Goal: Task Accomplishment & Management: Manage account settings

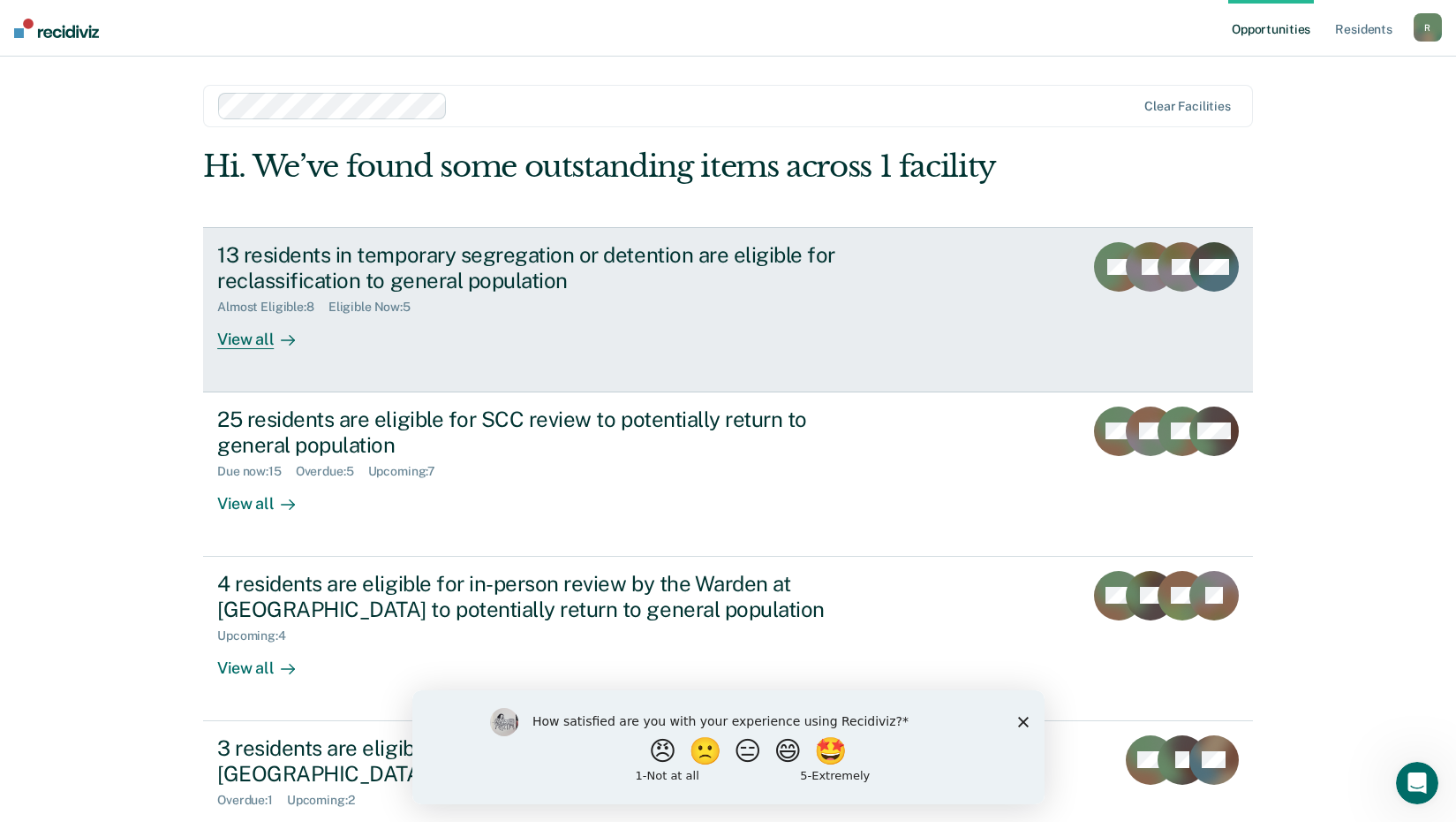
click at [246, 340] on div "View all" at bounding box center [266, 331] width 99 height 34
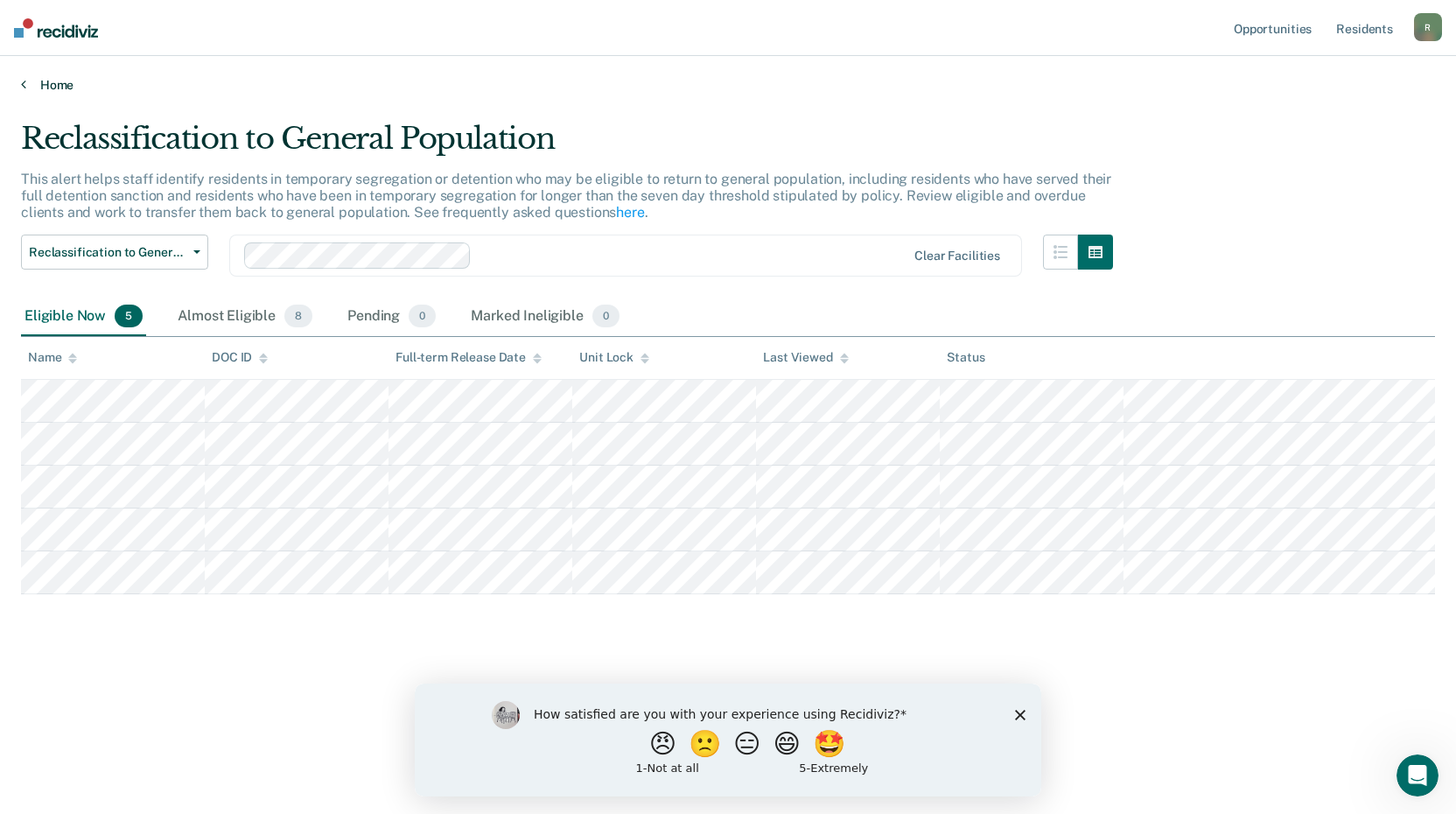
click at [53, 87] on link "Home" at bounding box center [728, 84] width 1414 height 16
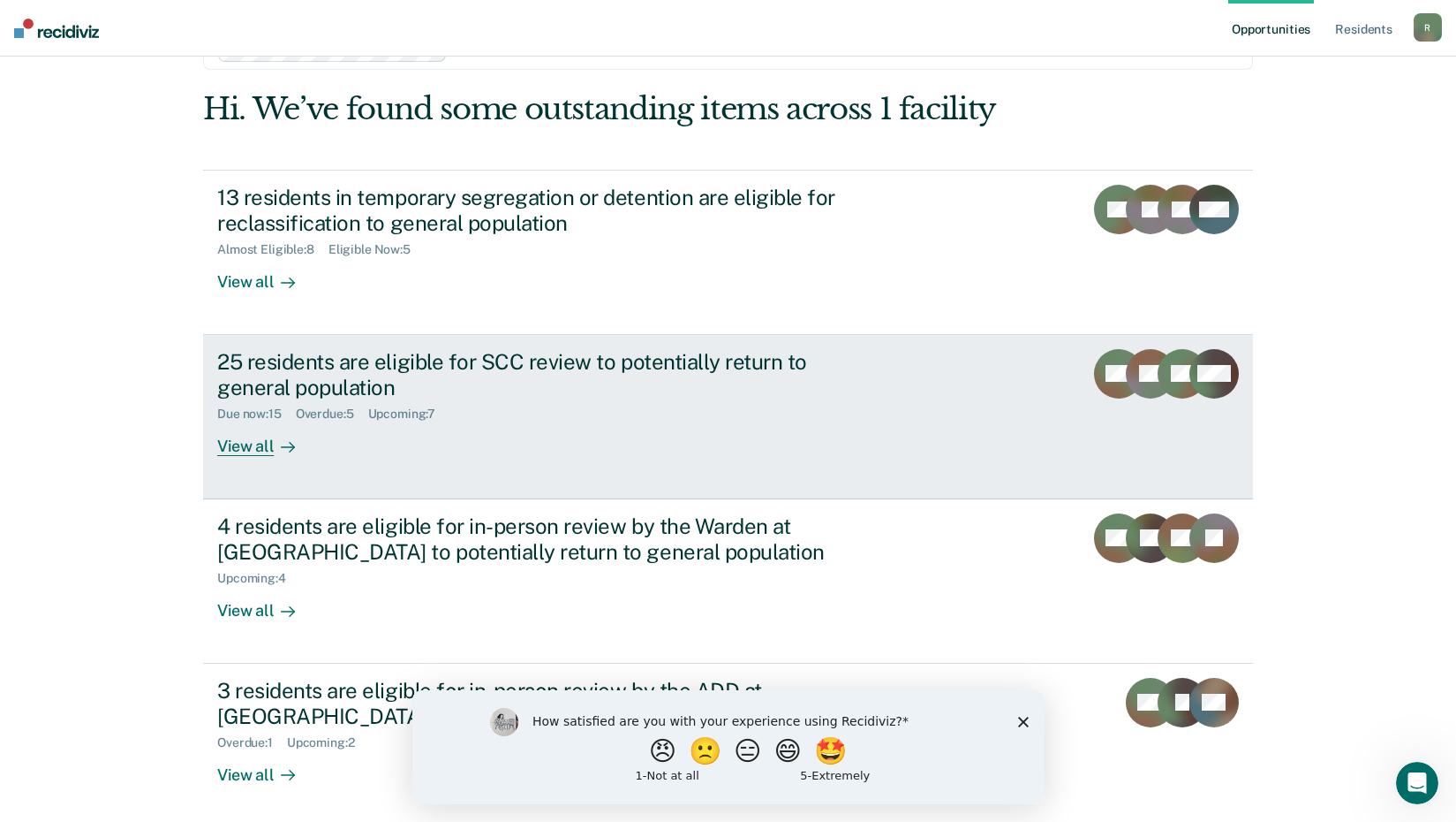
scroll to position [89, 0]
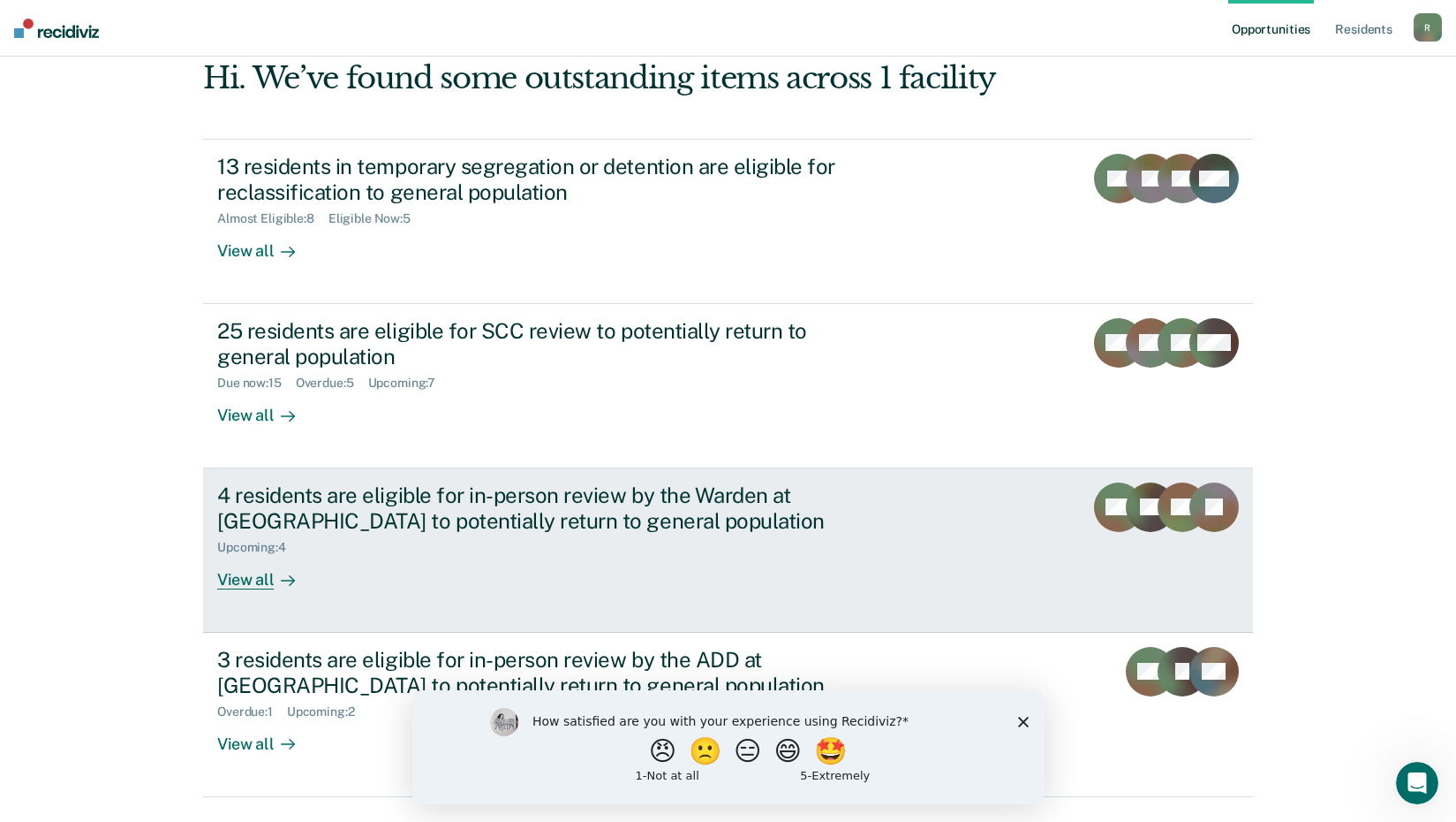
click at [238, 581] on div "View all" at bounding box center [266, 571] width 99 height 34
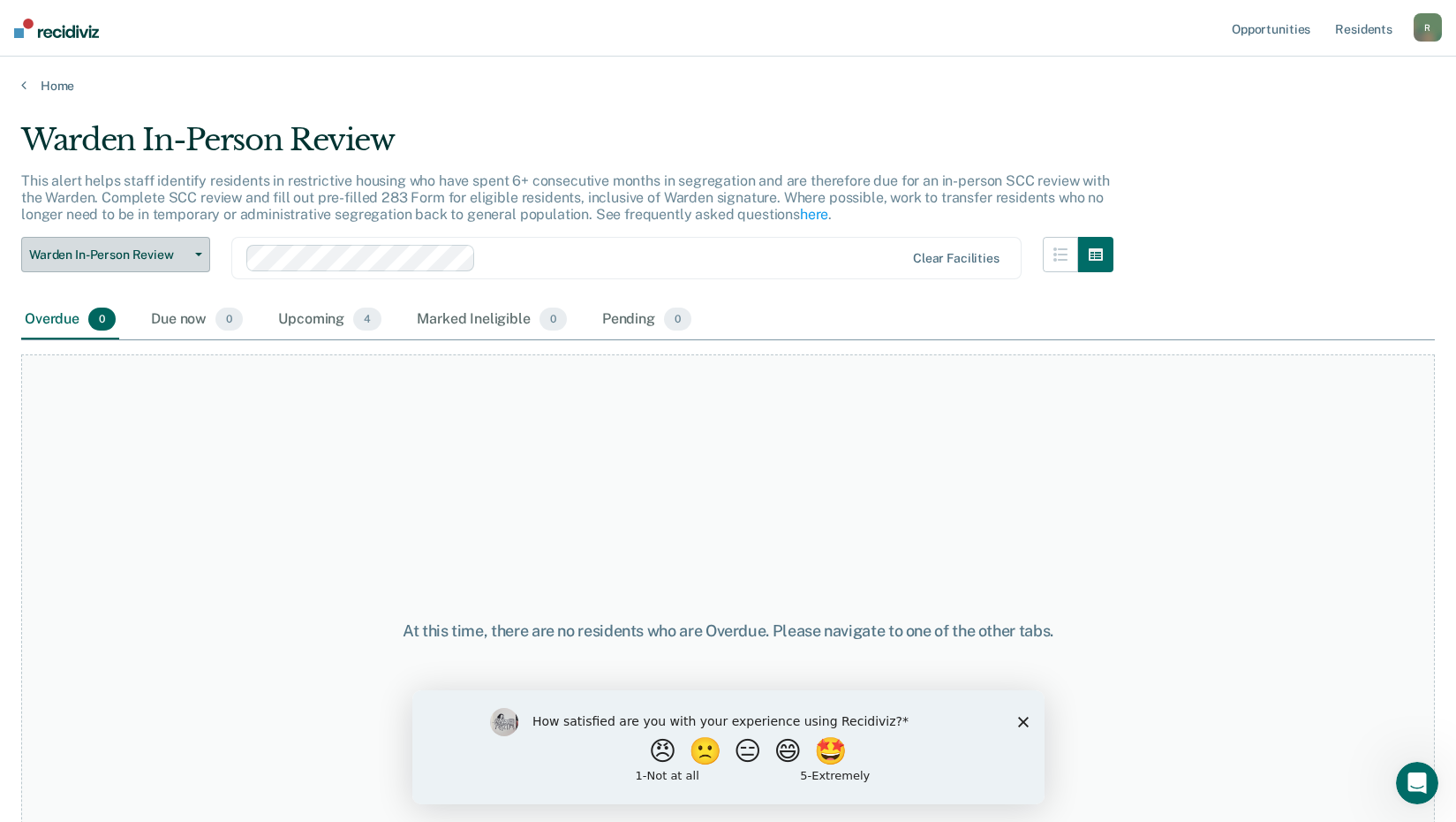
click at [197, 260] on button "Warden In-Person Review" at bounding box center [115, 255] width 189 height 35
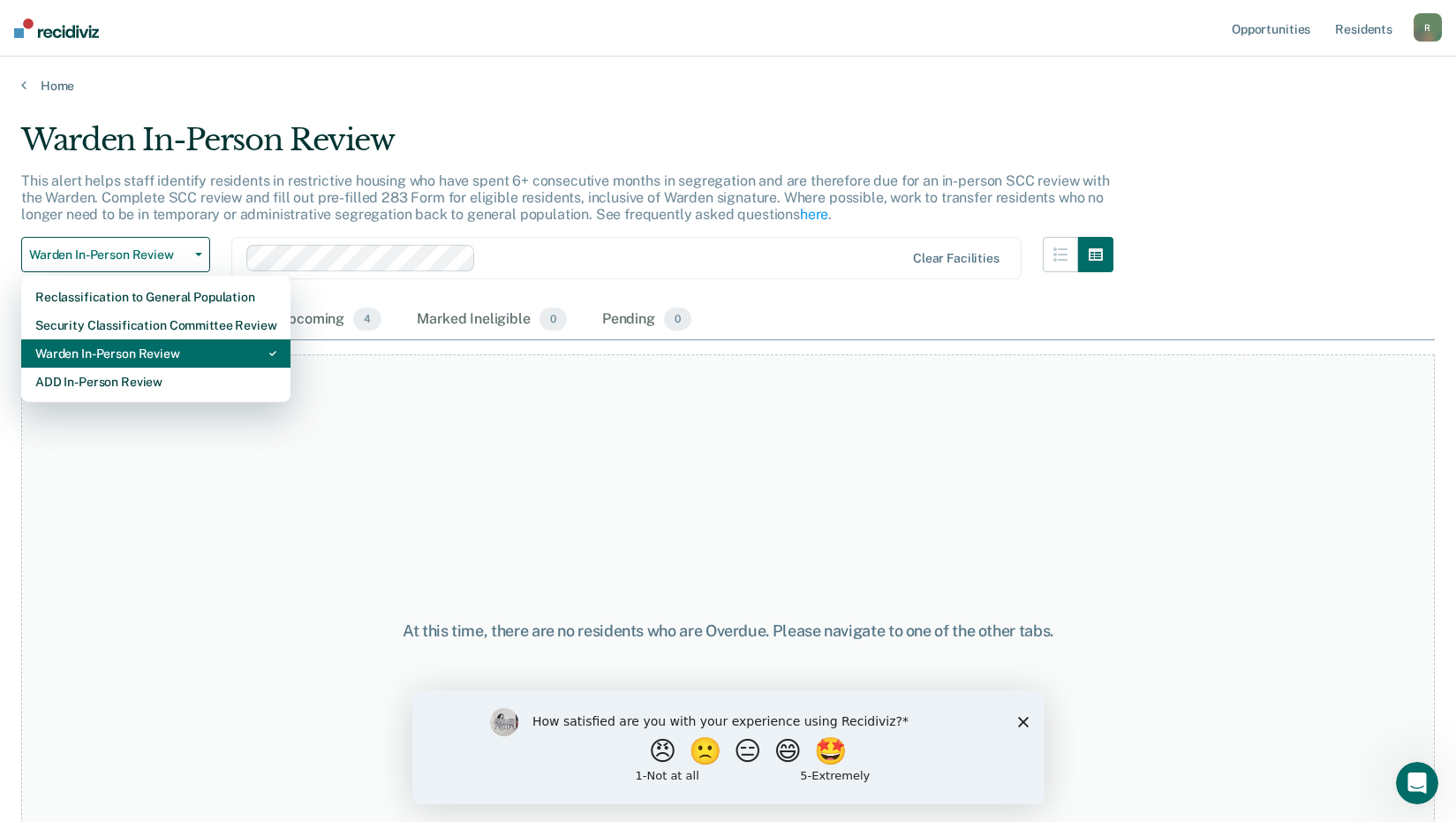
click at [160, 350] on div "Warden In-Person Review" at bounding box center [155, 353] width 241 height 29
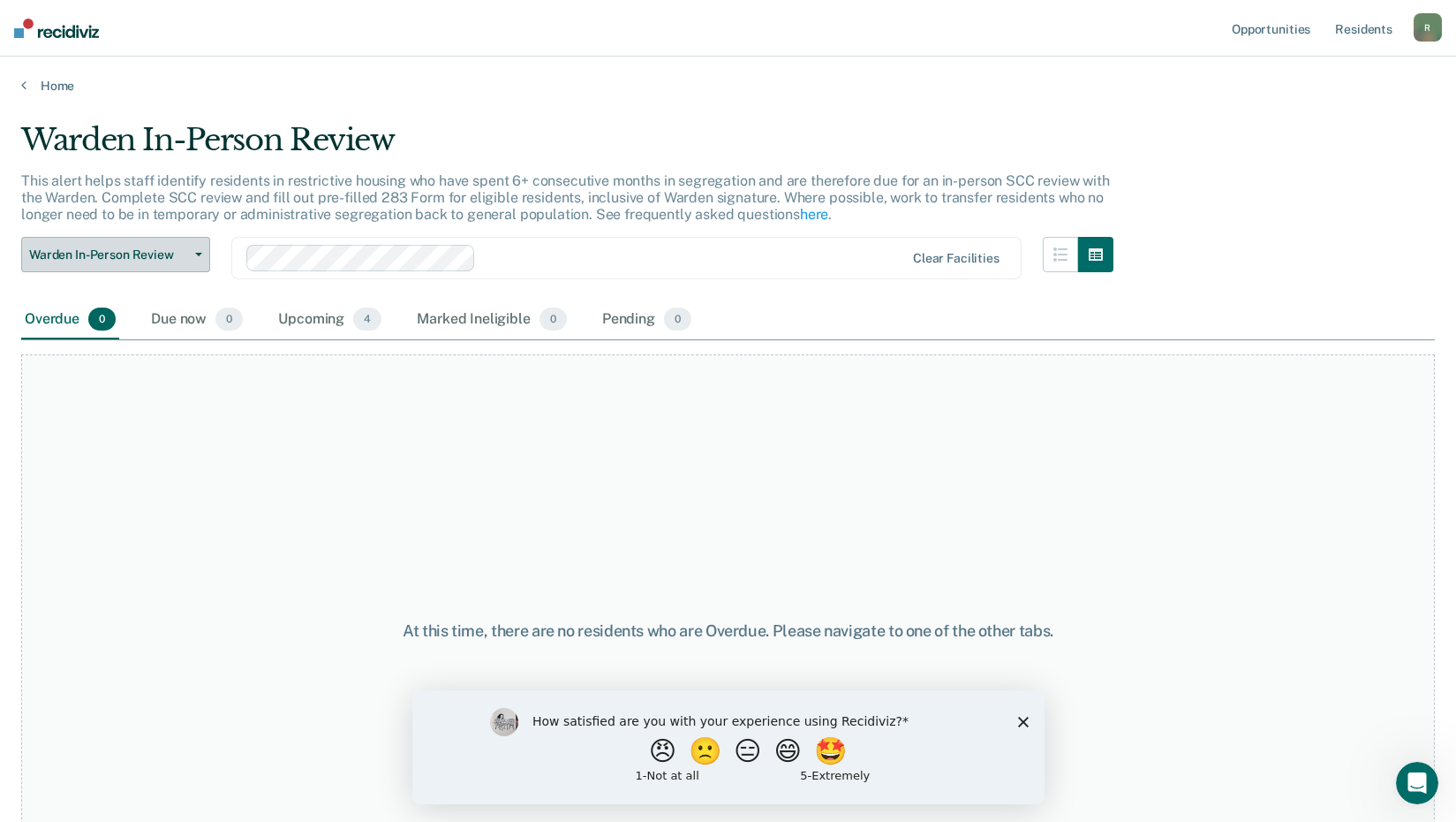
click at [195, 256] on span "button" at bounding box center [195, 255] width 14 height 4
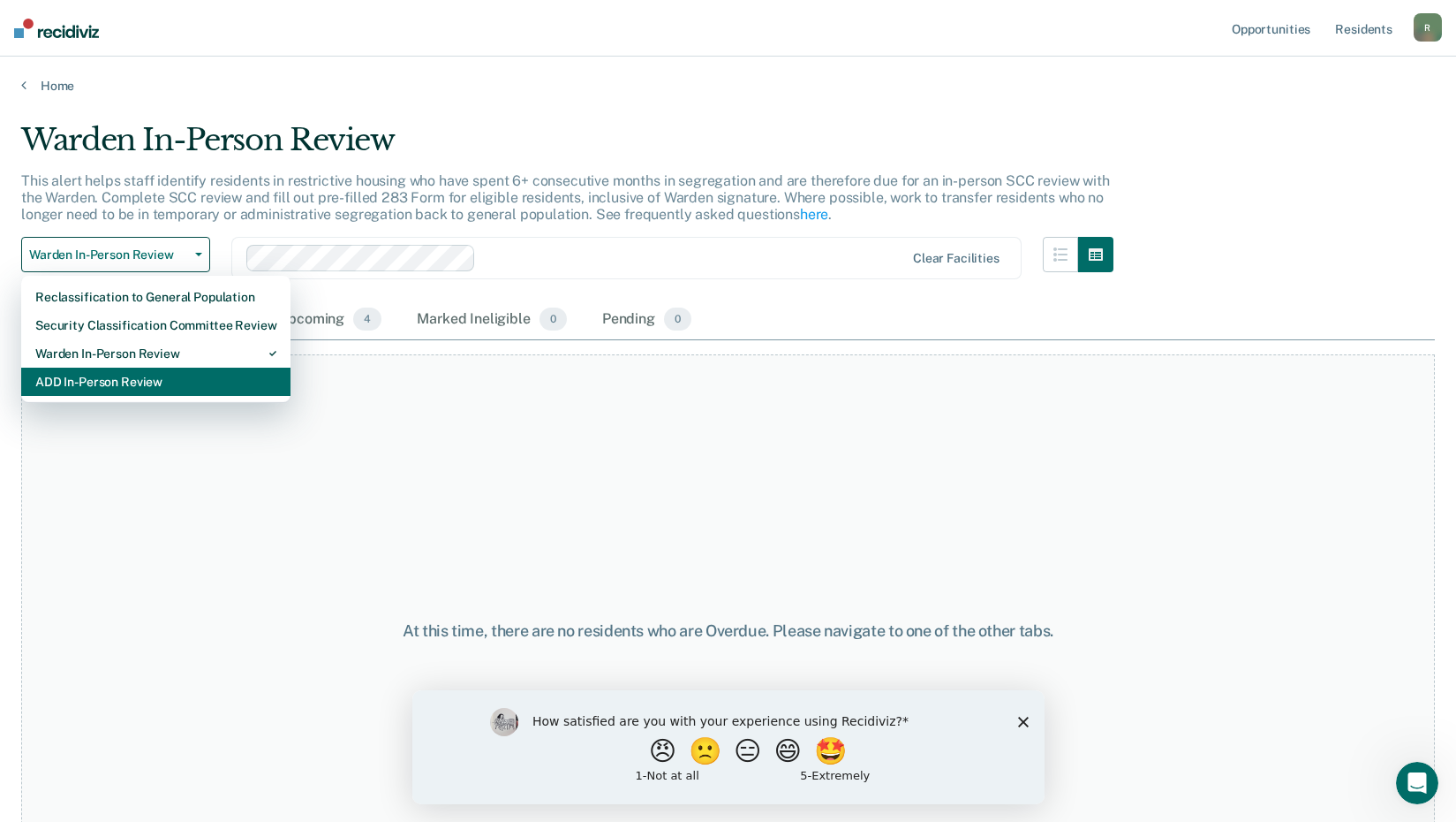
click at [114, 379] on div "ADD In-Person Review" at bounding box center [155, 381] width 241 height 29
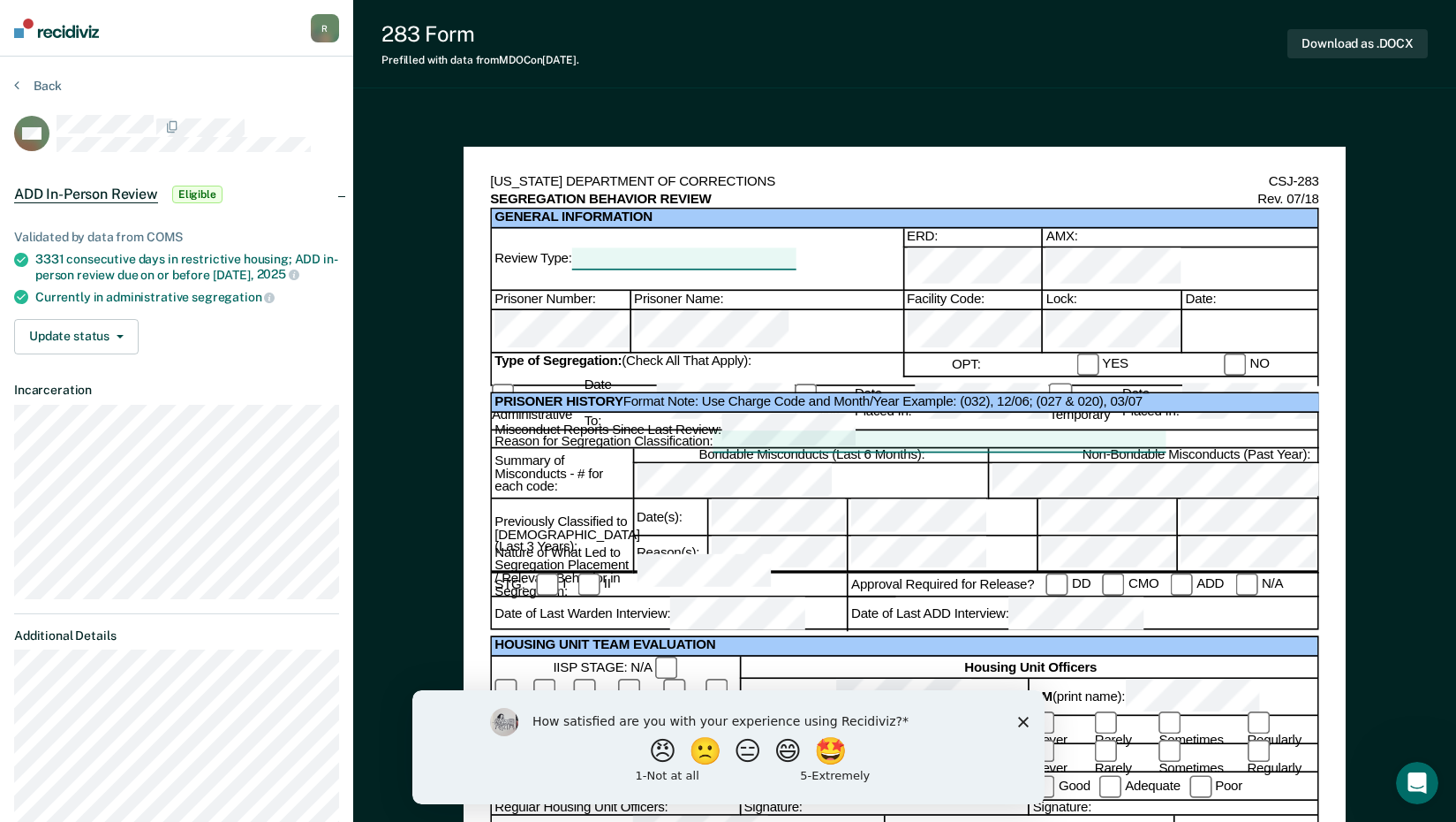
click at [124, 197] on span "ADD In-Person Review" at bounding box center [86, 194] width 144 height 18
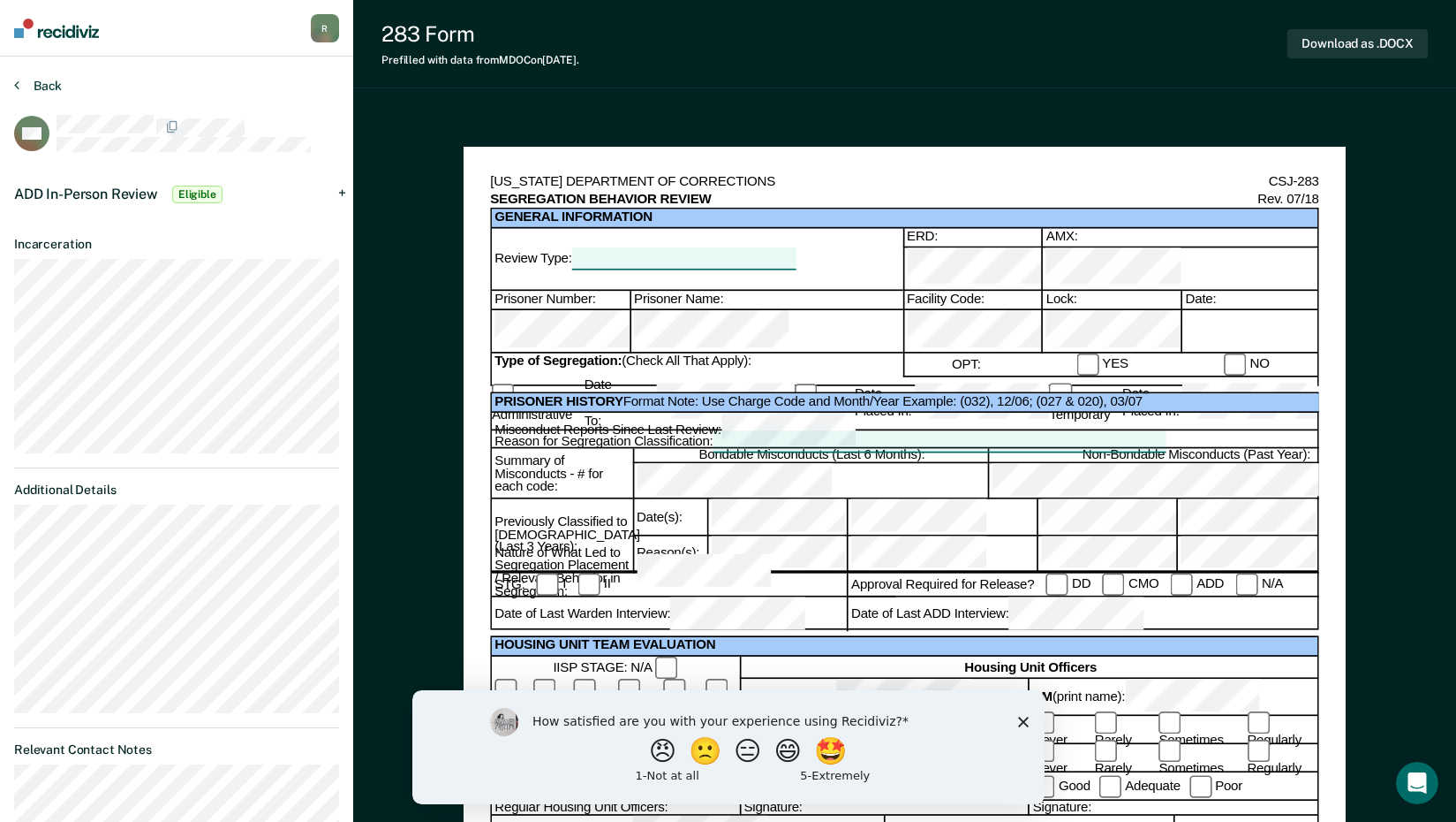
click at [49, 79] on button "Back" at bounding box center [38, 85] width 48 height 16
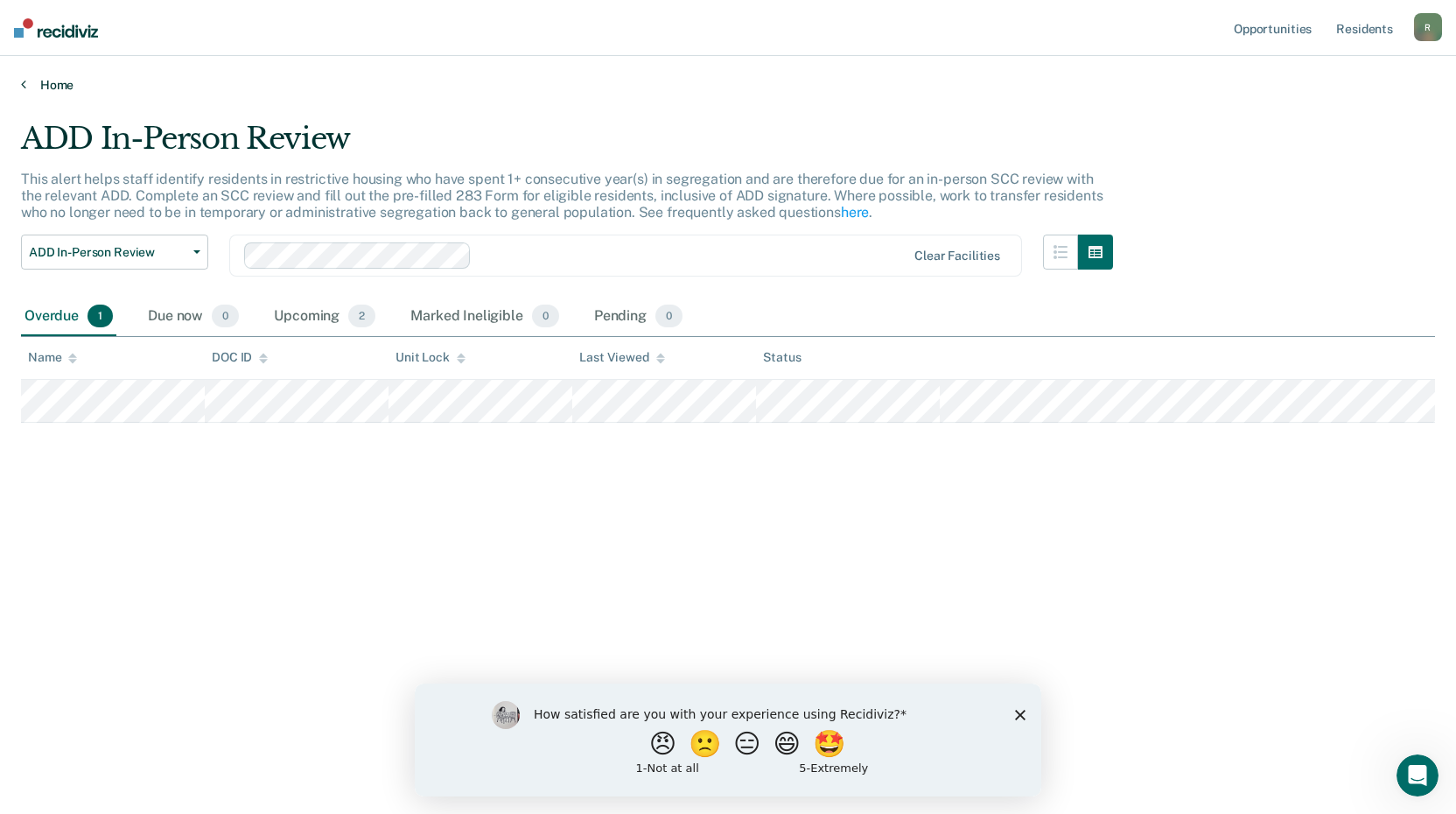
click at [22, 80] on icon at bounding box center [24, 83] width 5 height 14
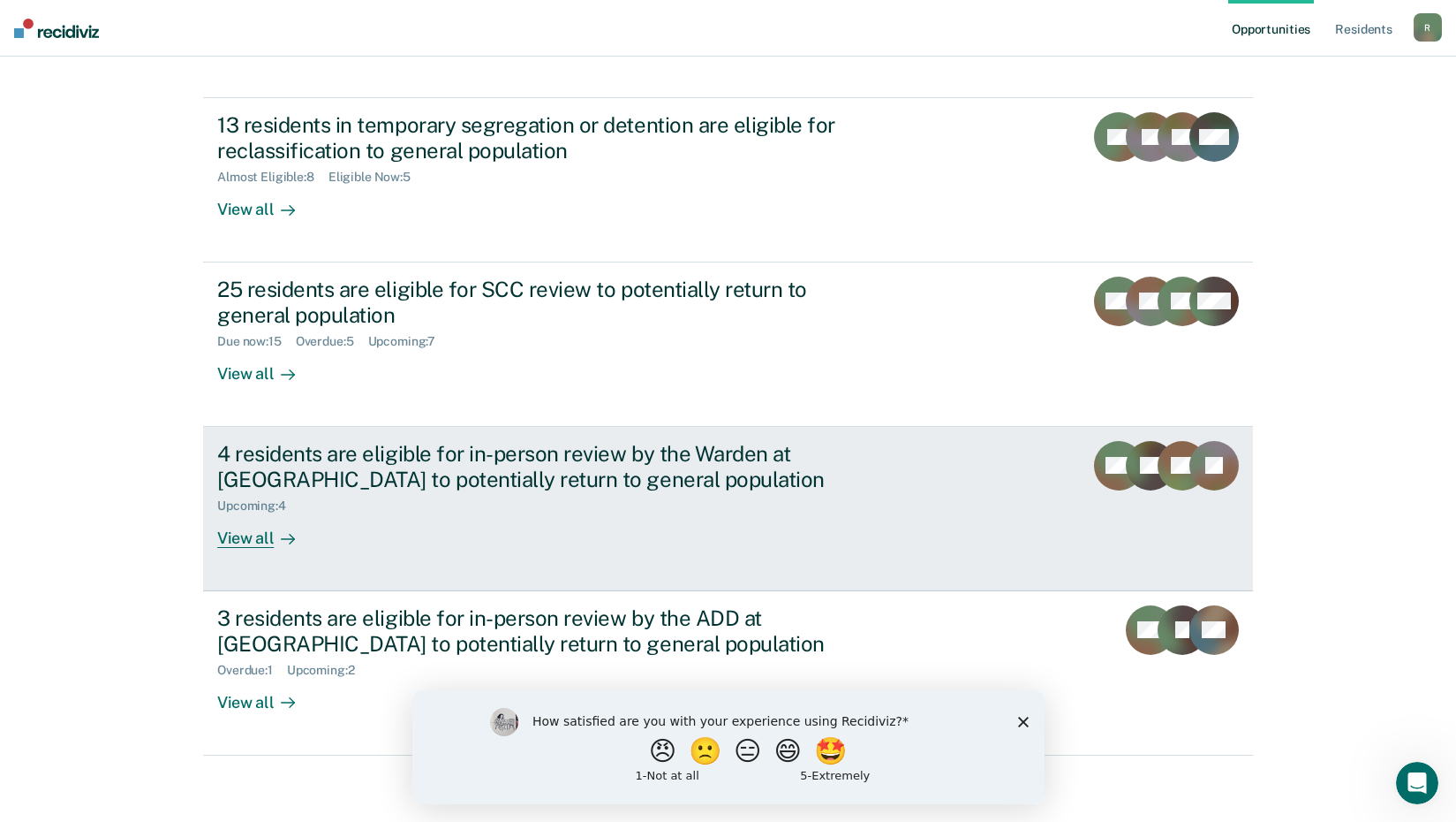
scroll to position [135, 0]
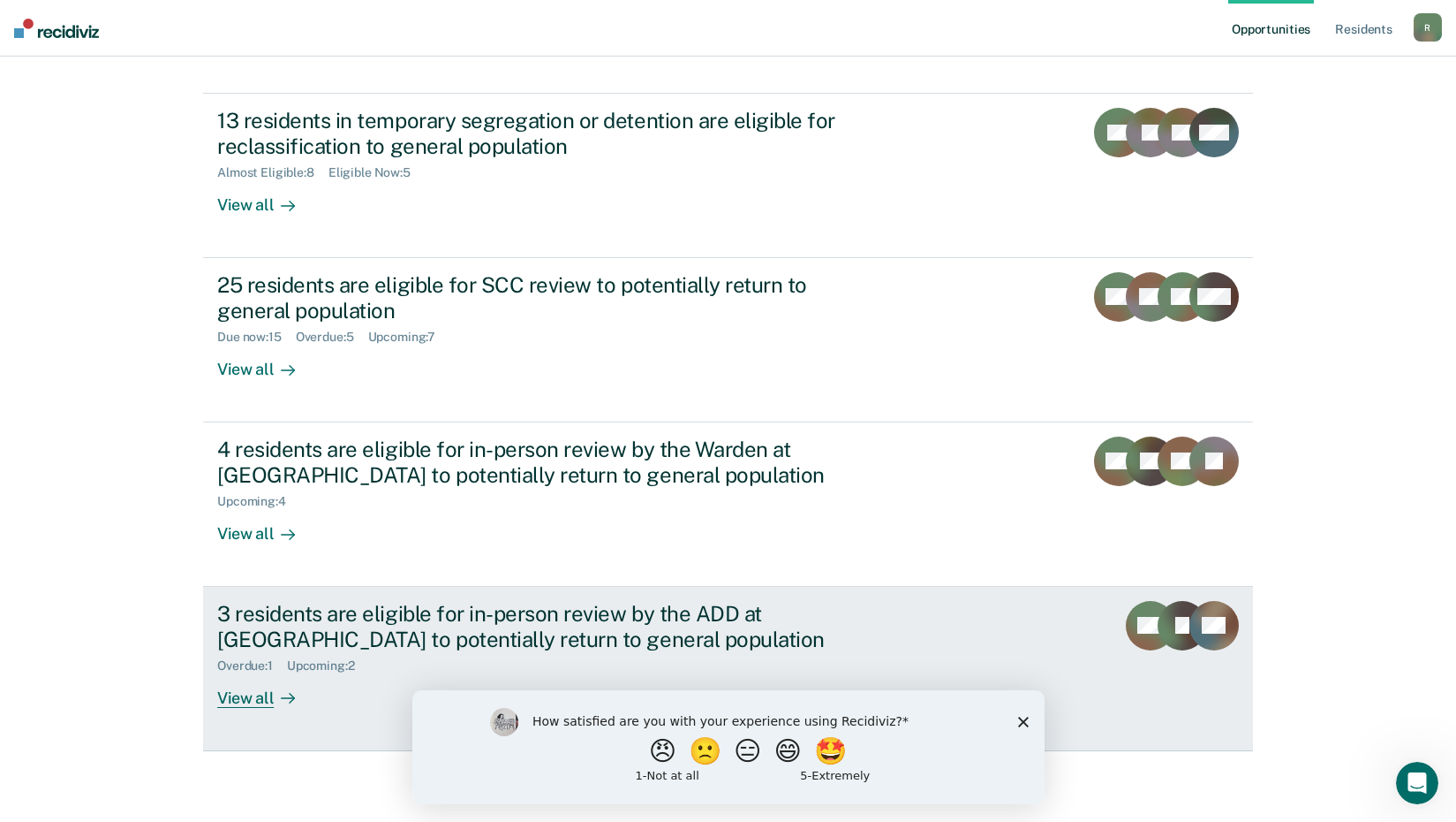
click at [386, 621] on div "3 residents are eligible for in-person review by the ADD at [GEOGRAPHIC_DATA] t…" at bounding box center [527, 626] width 620 height 52
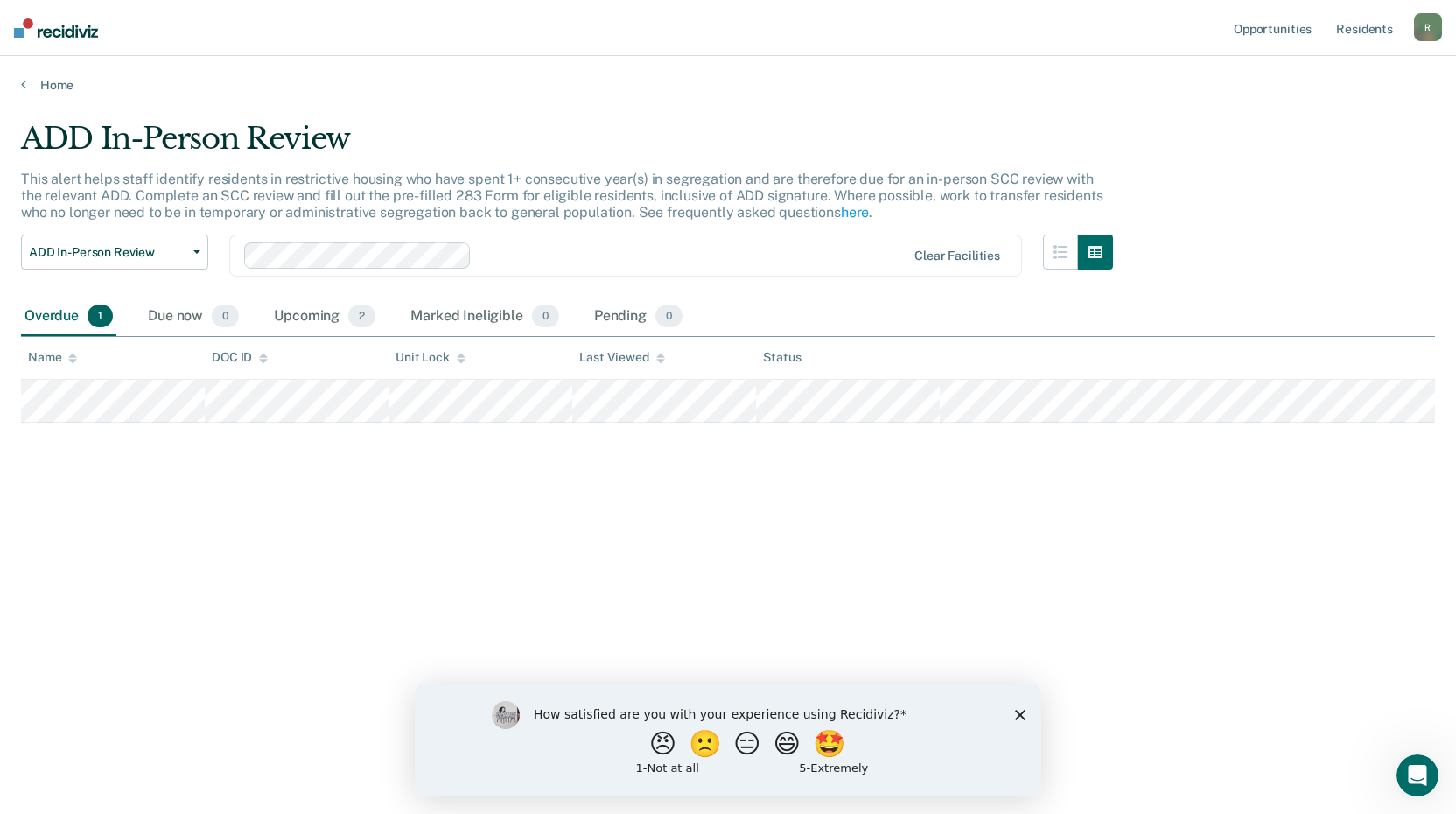
click at [20, 88] on div "Home" at bounding box center [728, 74] width 1456 height 37
click at [23, 84] on icon at bounding box center [24, 83] width 5 height 14
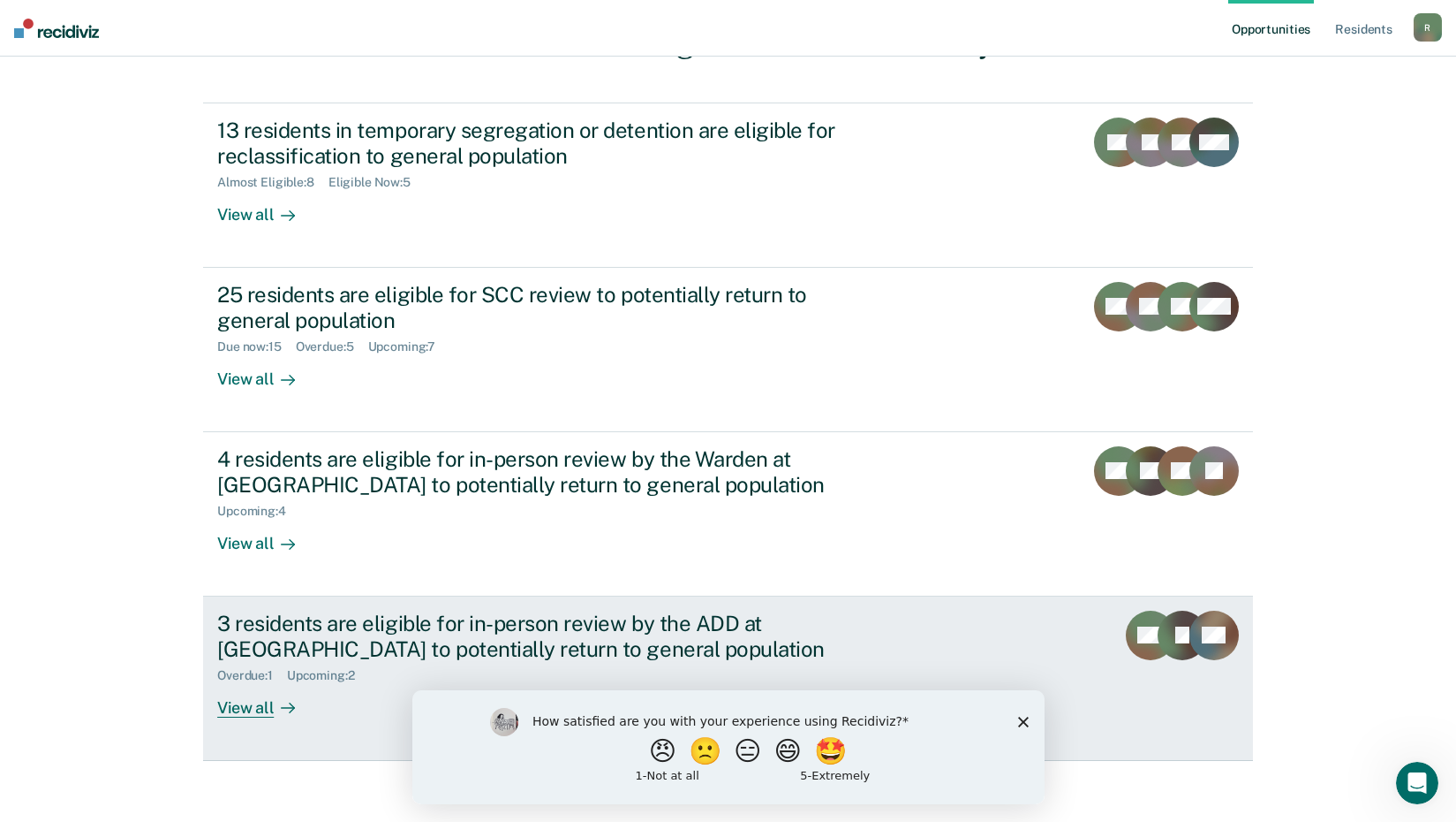
scroll to position [135, 0]
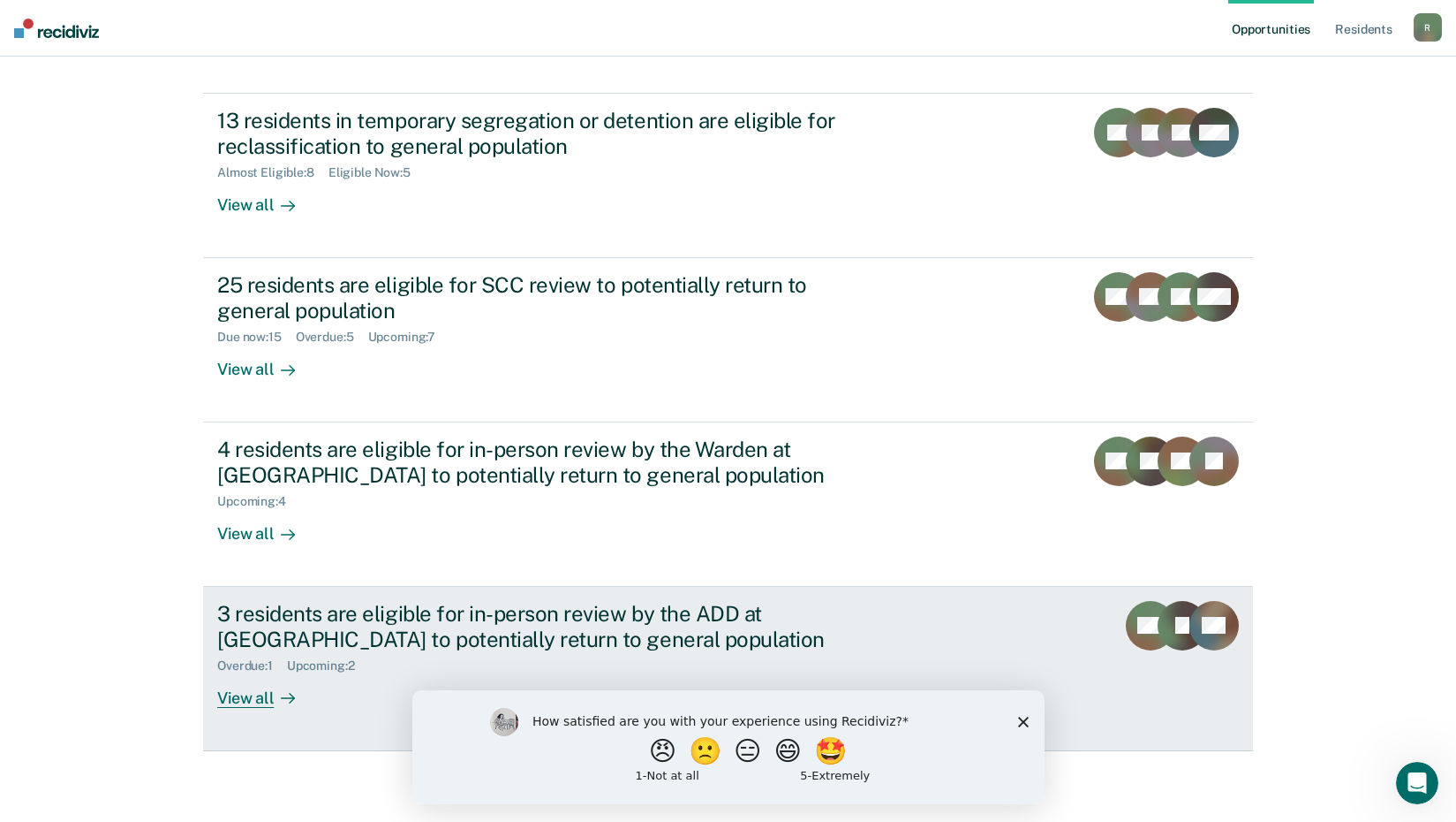
click at [245, 699] on div "View all" at bounding box center [266, 690] width 99 height 34
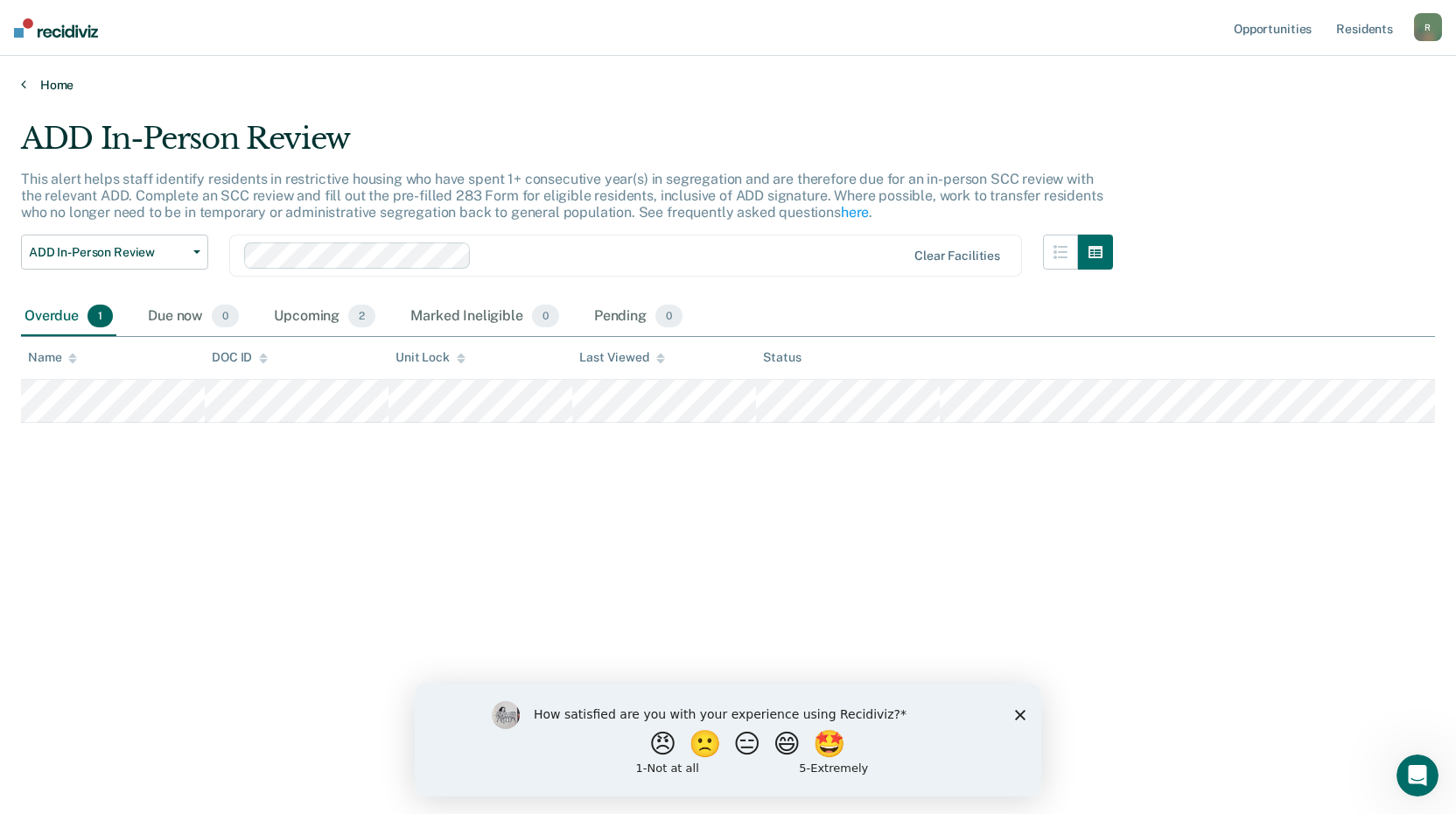
click at [25, 82] on icon at bounding box center [24, 83] width 5 height 14
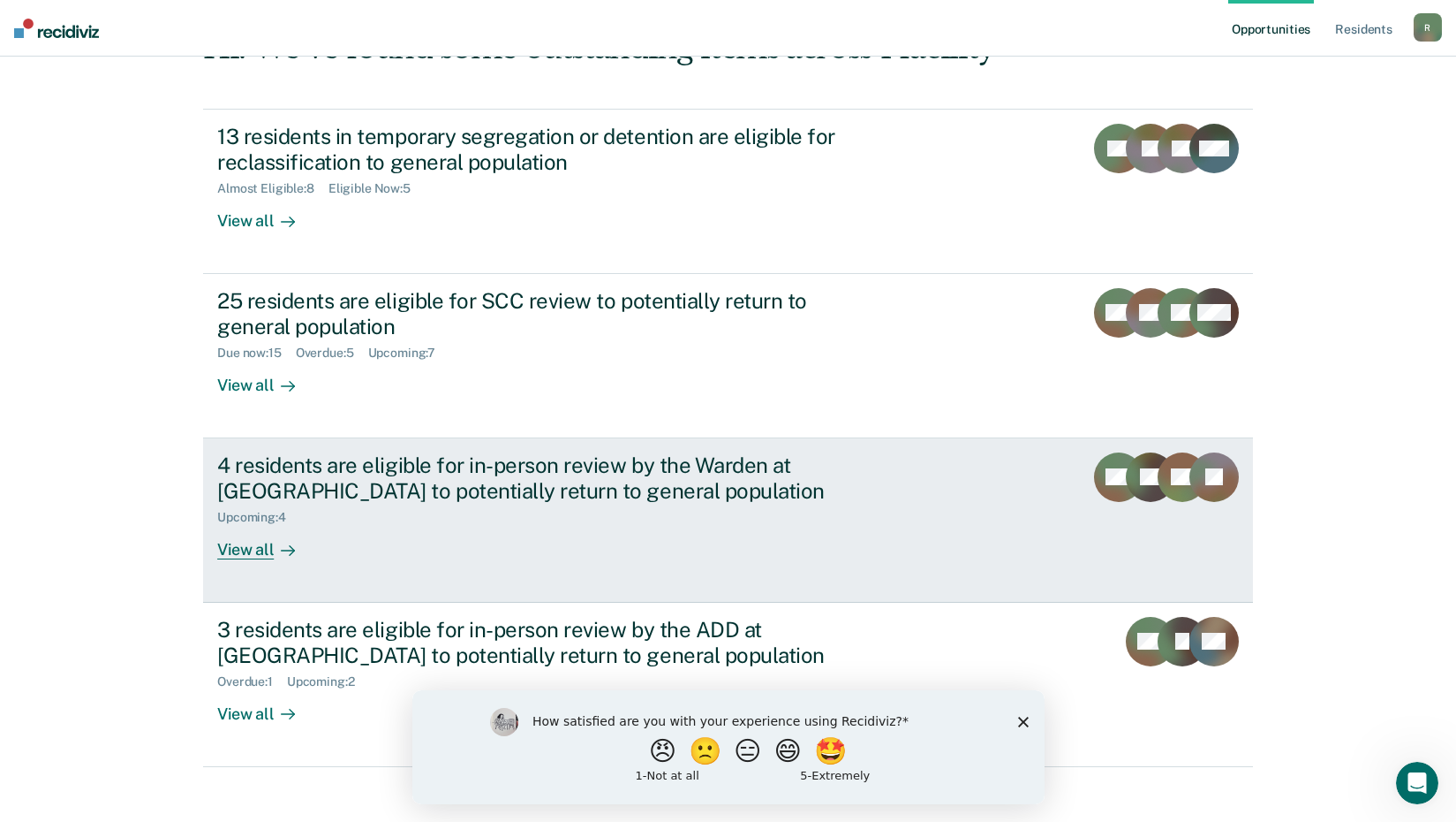
scroll to position [135, 0]
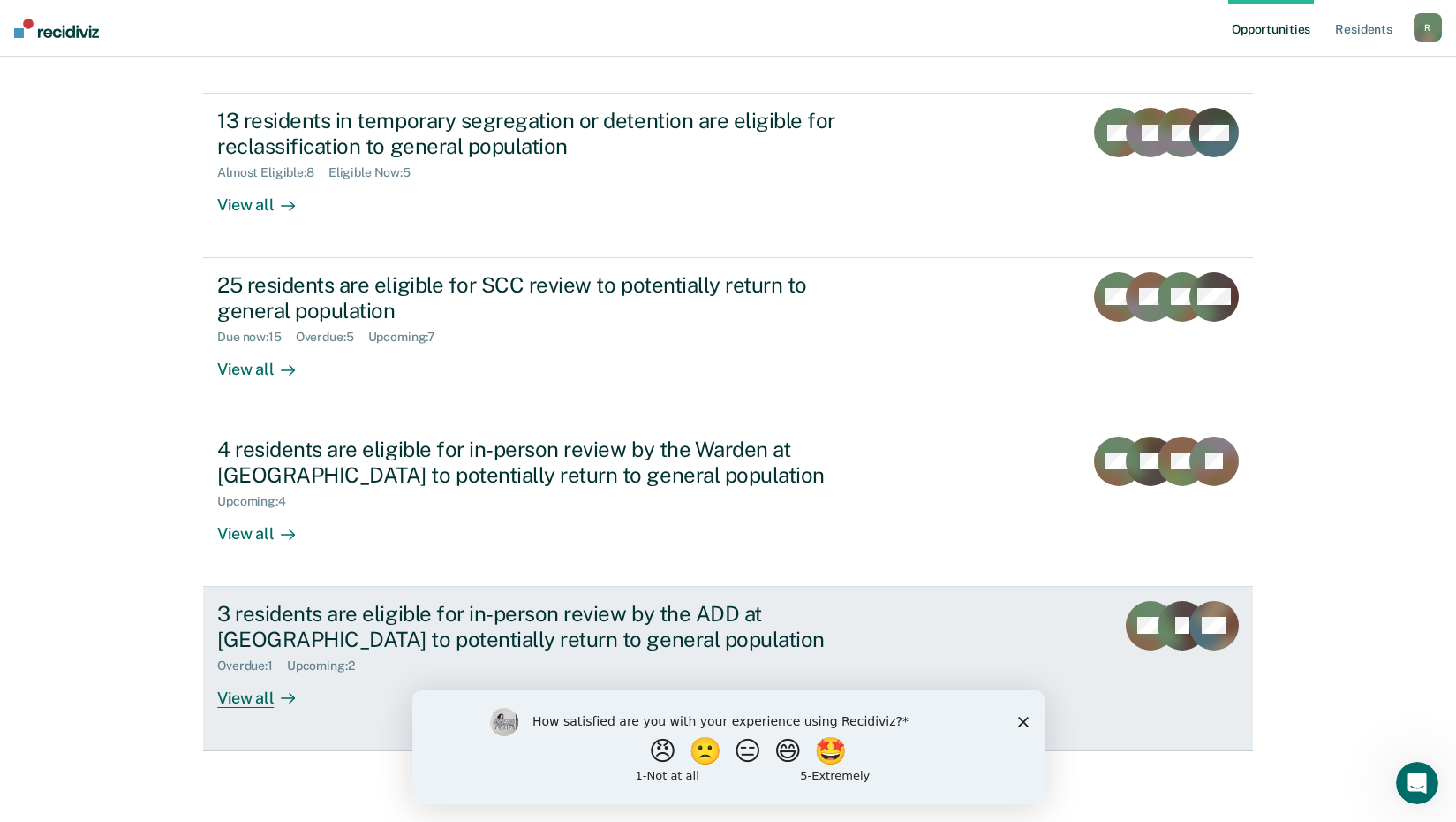
click at [242, 664] on div "Overdue : 1" at bounding box center [253, 665] width 70 height 15
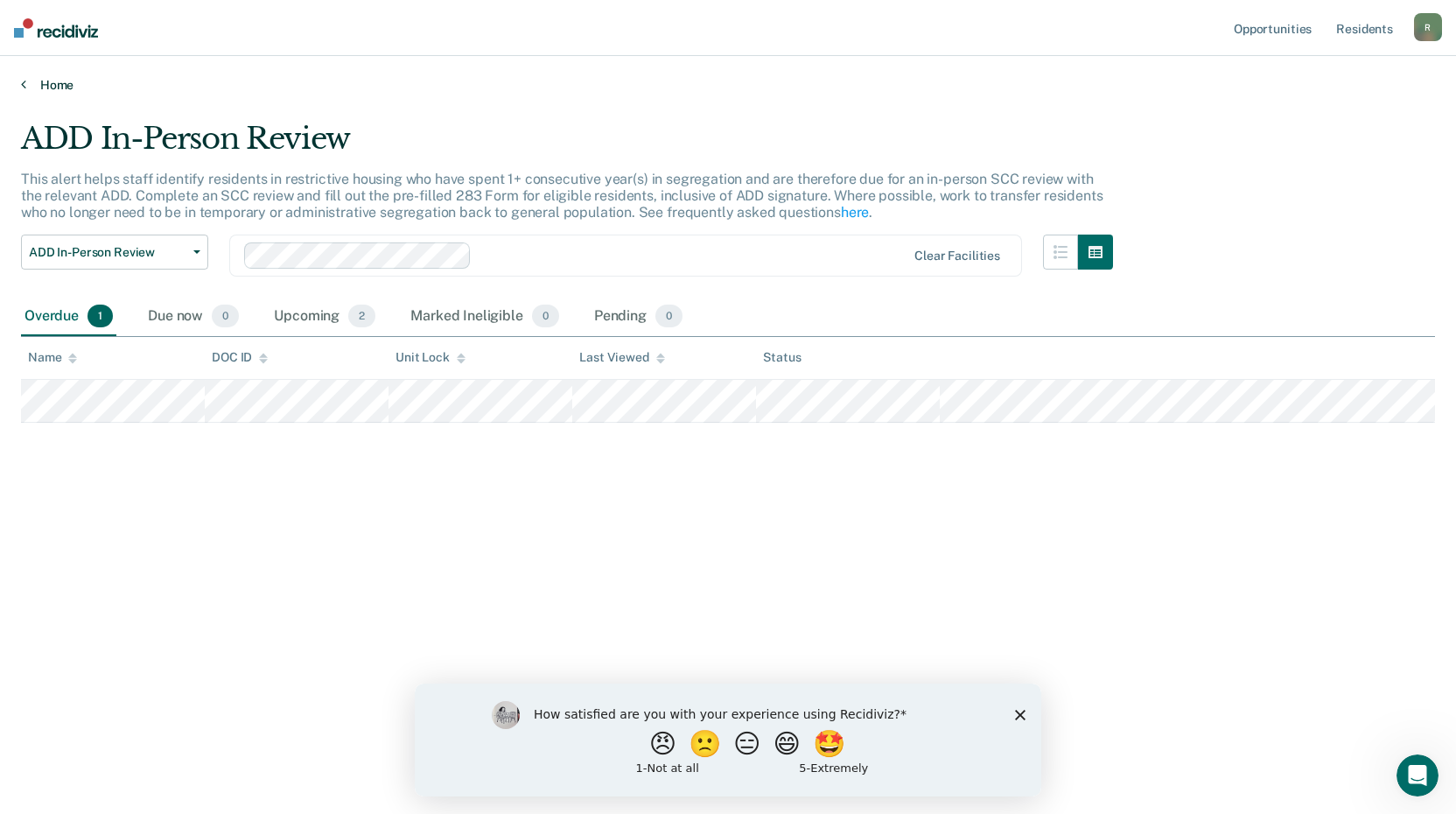
click at [22, 88] on icon at bounding box center [24, 83] width 5 height 14
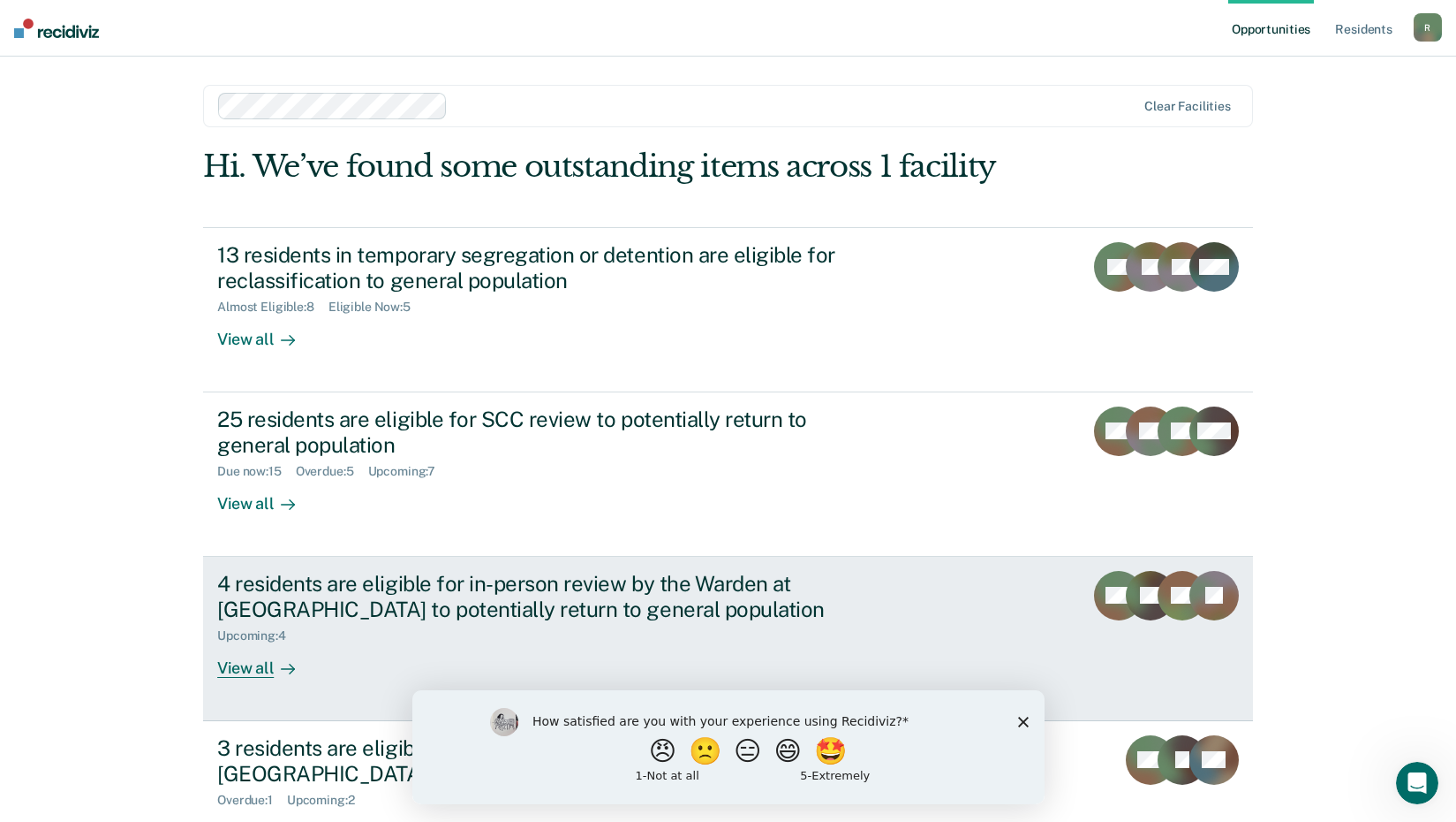
click at [243, 669] on div "View all" at bounding box center [266, 660] width 99 height 34
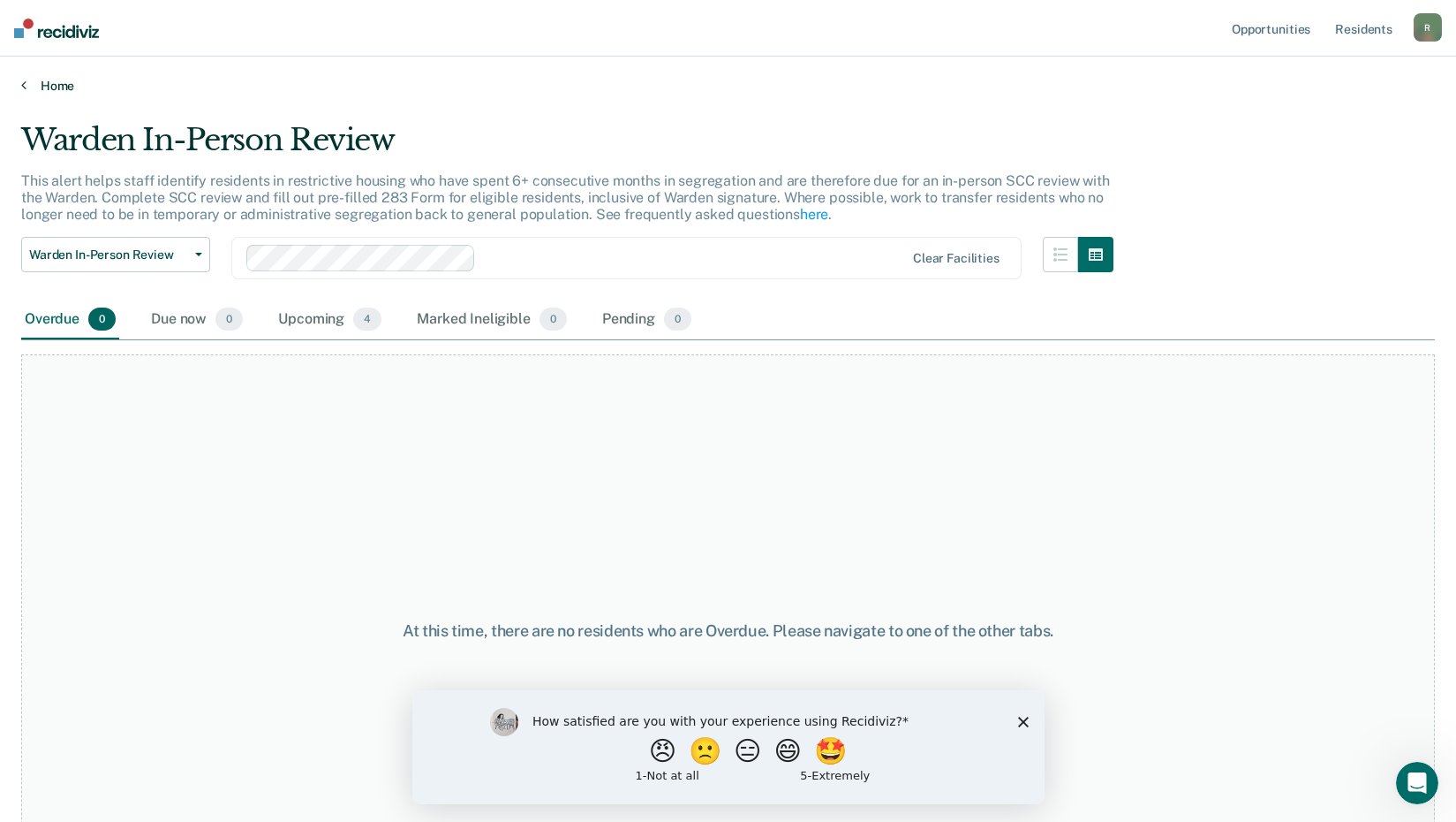
click at [21, 81] on icon at bounding box center [24, 84] width 6 height 14
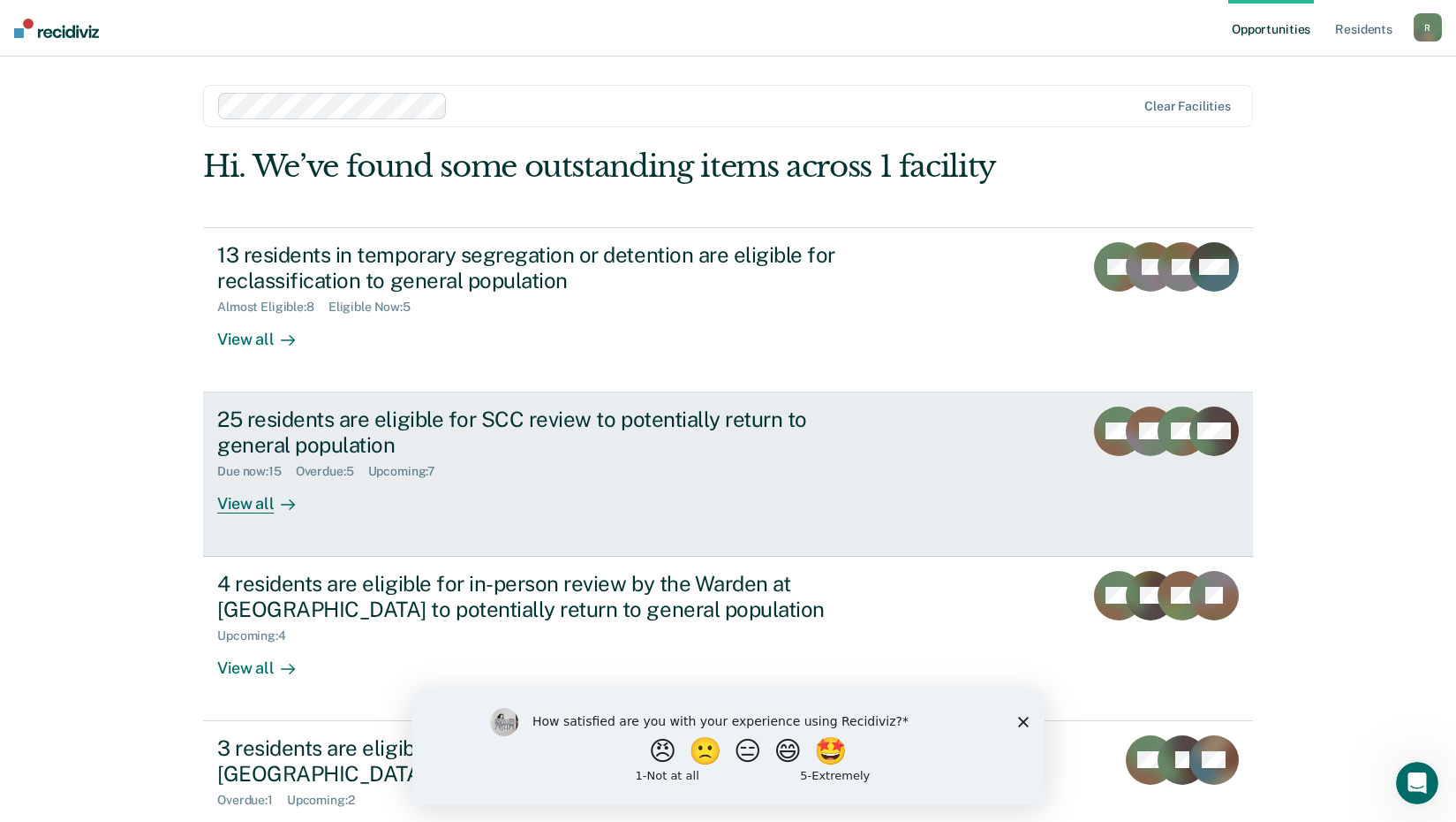
click at [244, 507] on div "View all" at bounding box center [266, 495] width 99 height 34
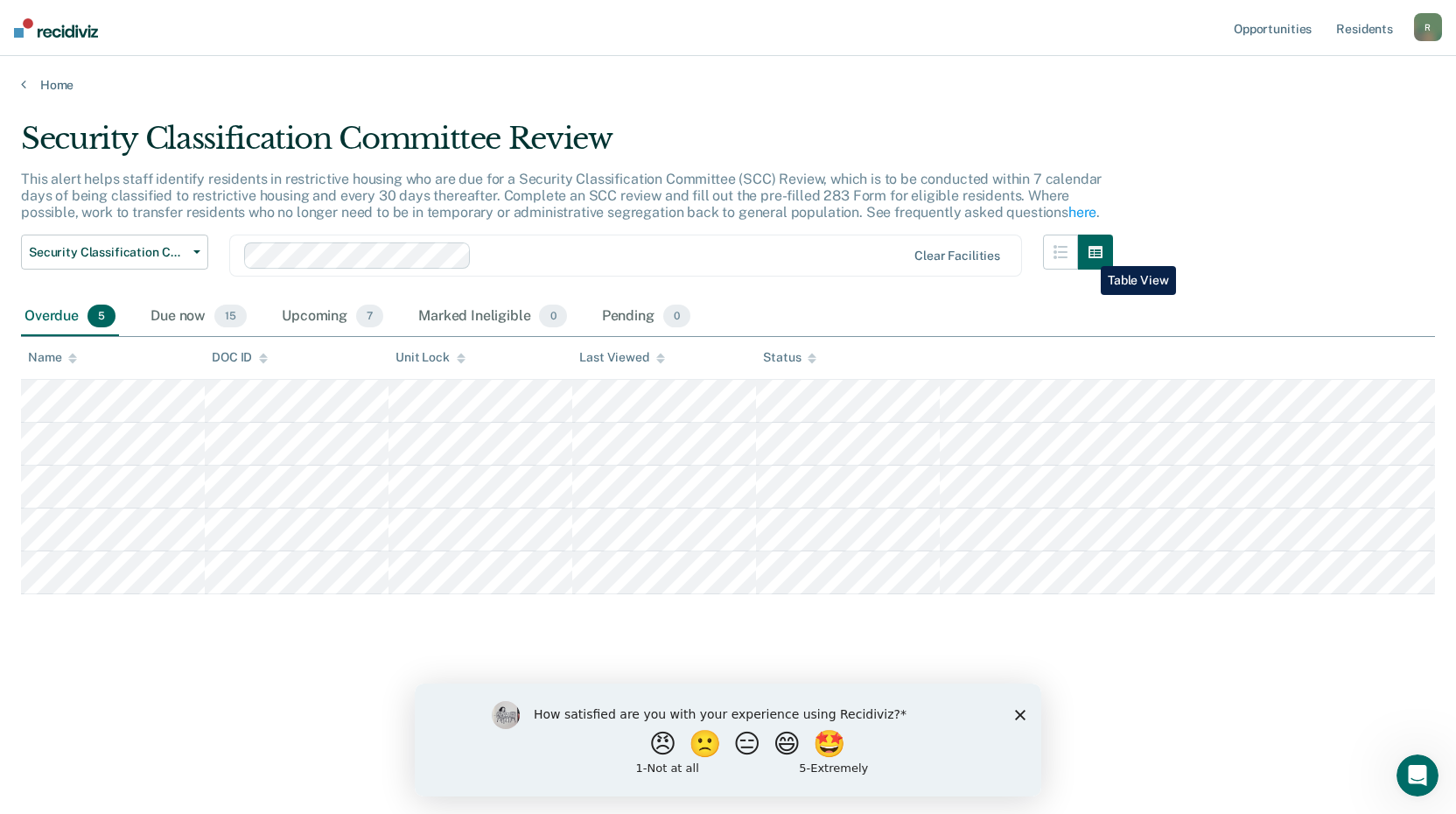
click at [1087, 253] on button "button" at bounding box center [1095, 252] width 35 height 35
click at [1063, 253] on icon "button" at bounding box center [1060, 251] width 14 height 14
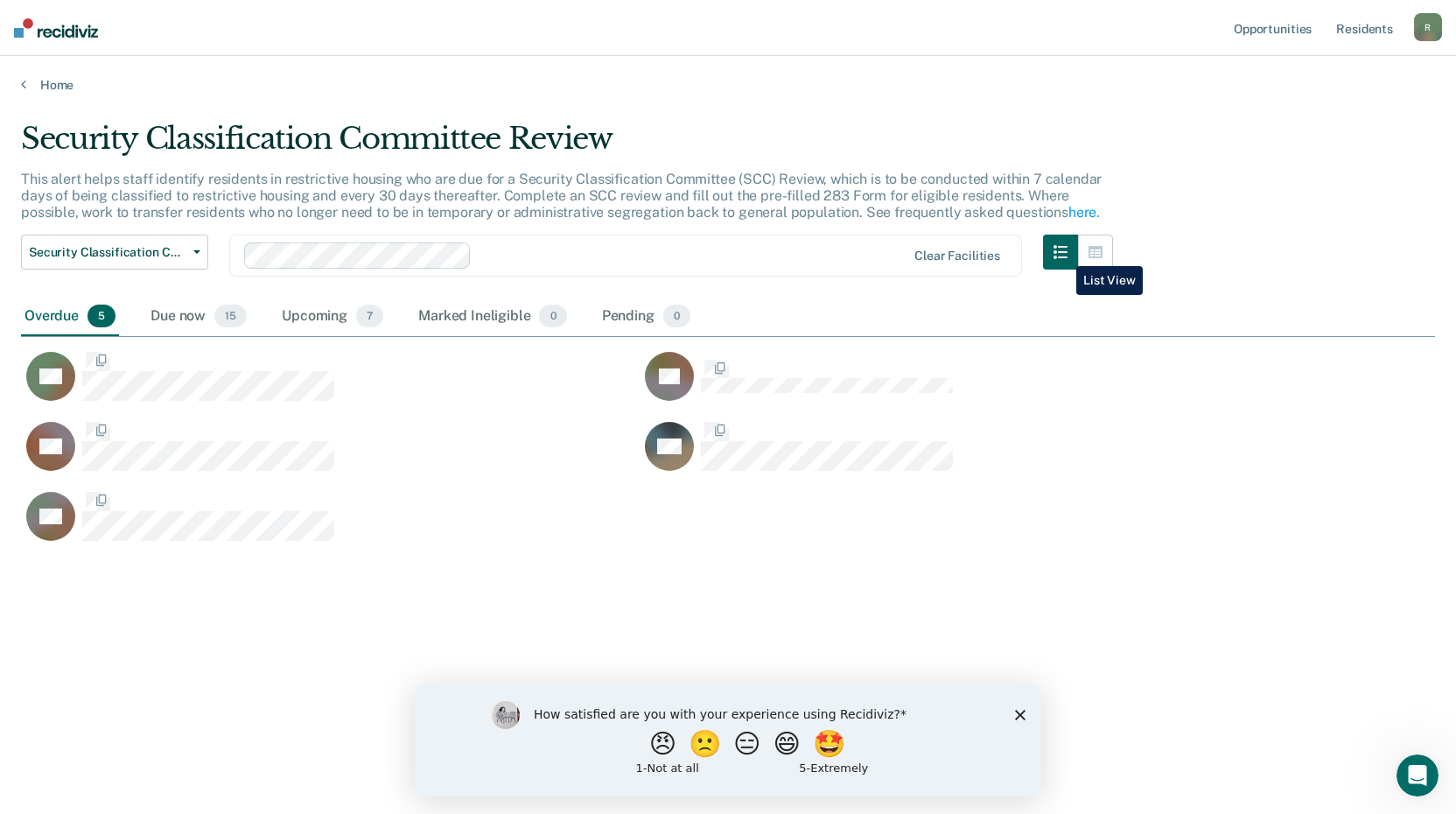
scroll to position [548, 1400]
click at [60, 316] on div "Overdue 5" at bounding box center [69, 317] width 98 height 38
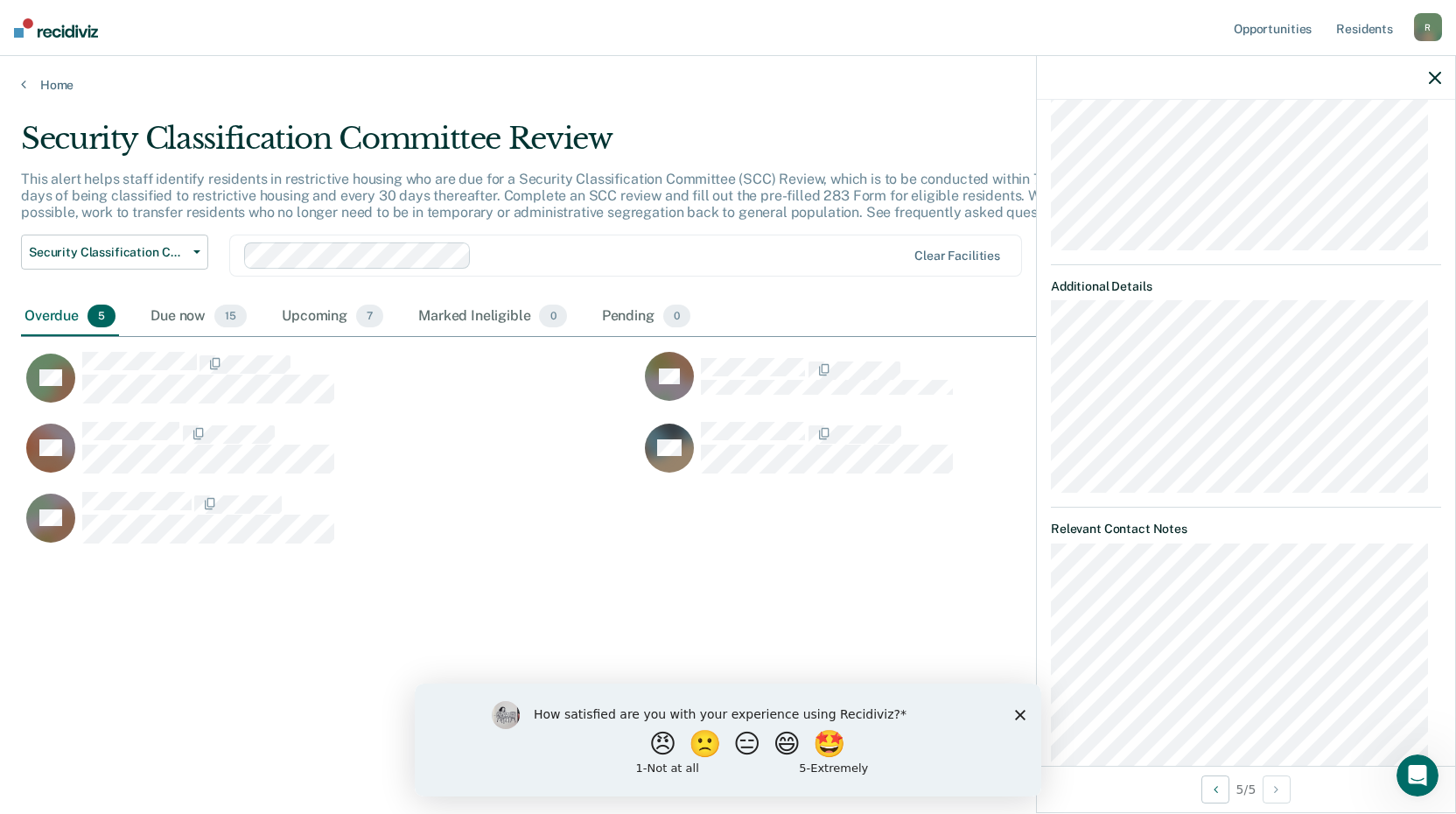
scroll to position [262, 0]
